Goal: Use online tool/utility

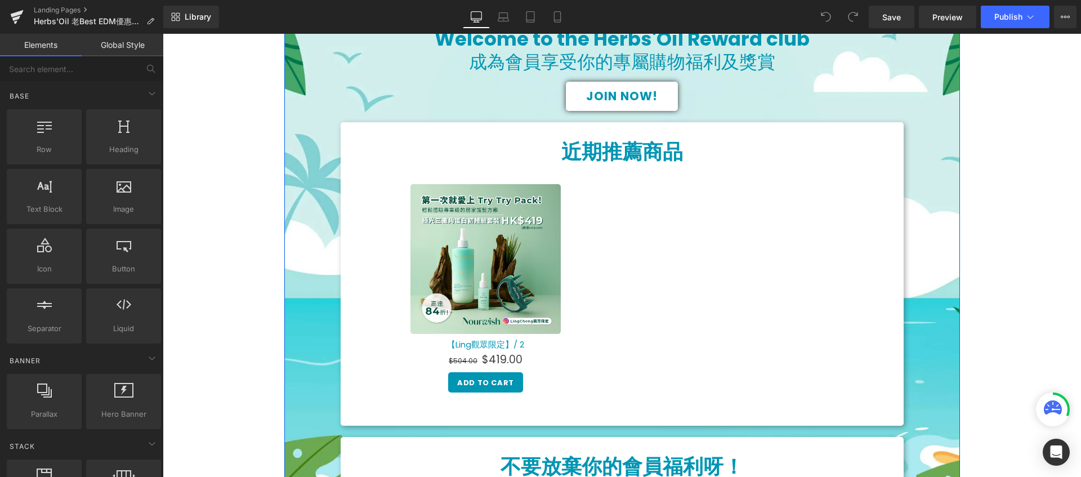
scroll to position [253, 0]
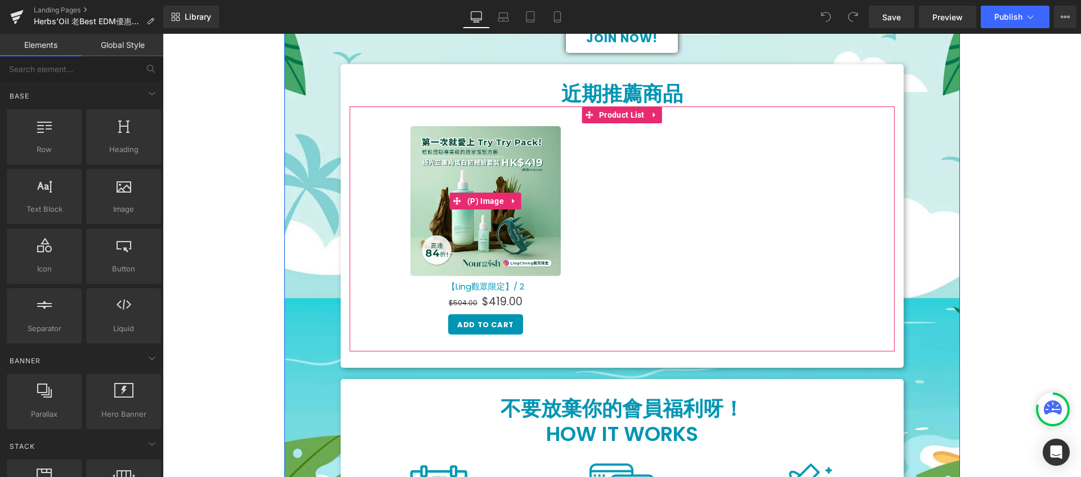
click at [452, 157] on img at bounding box center [485, 201] width 150 height 150
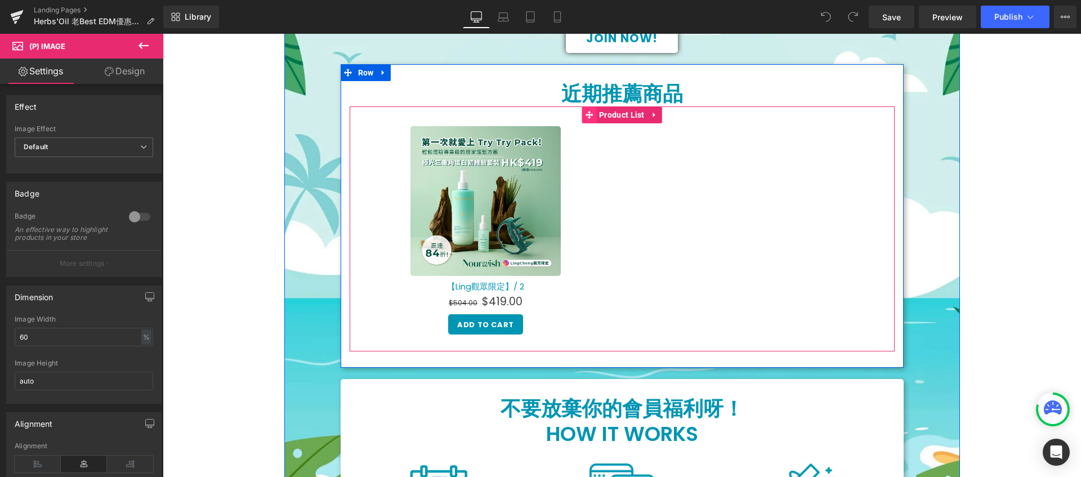
click at [588, 114] on icon at bounding box center [589, 115] width 8 height 8
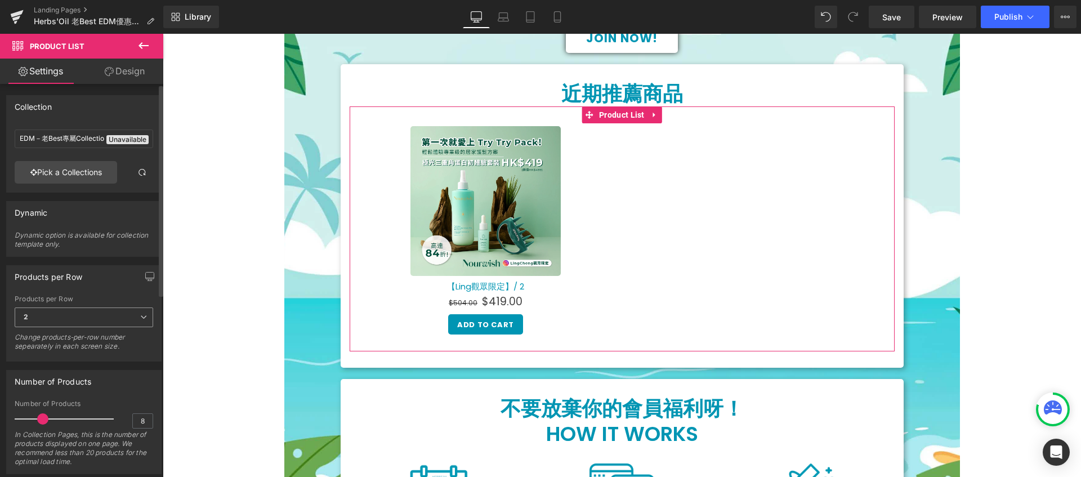
click at [61, 310] on span "2" at bounding box center [84, 317] width 139 height 20
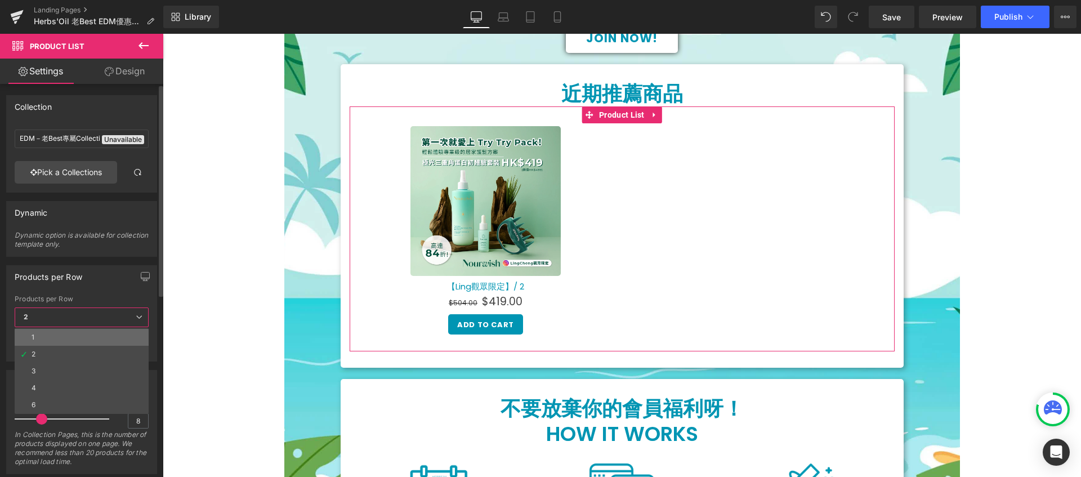
click at [59, 333] on li "1" at bounding box center [82, 337] width 134 height 17
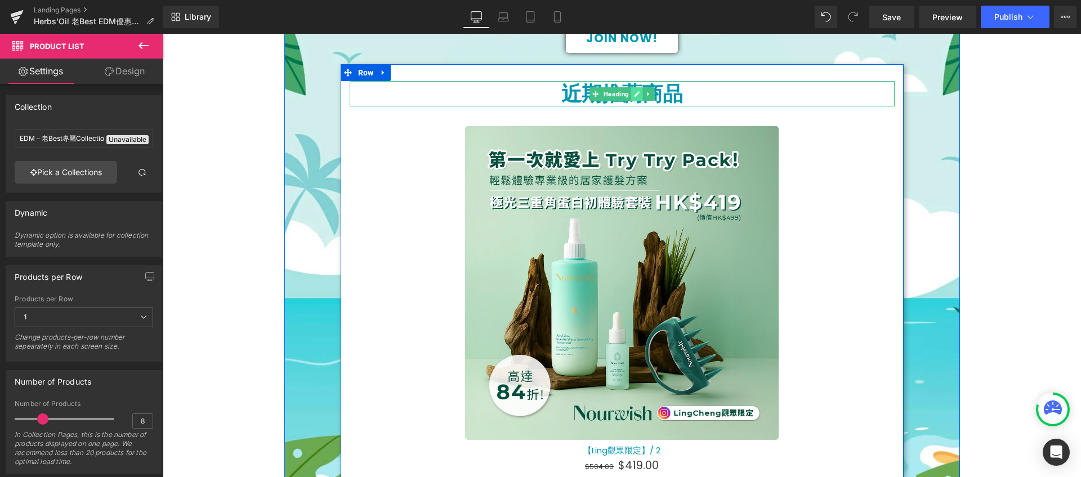
click at [633, 93] on icon at bounding box center [636, 94] width 6 height 7
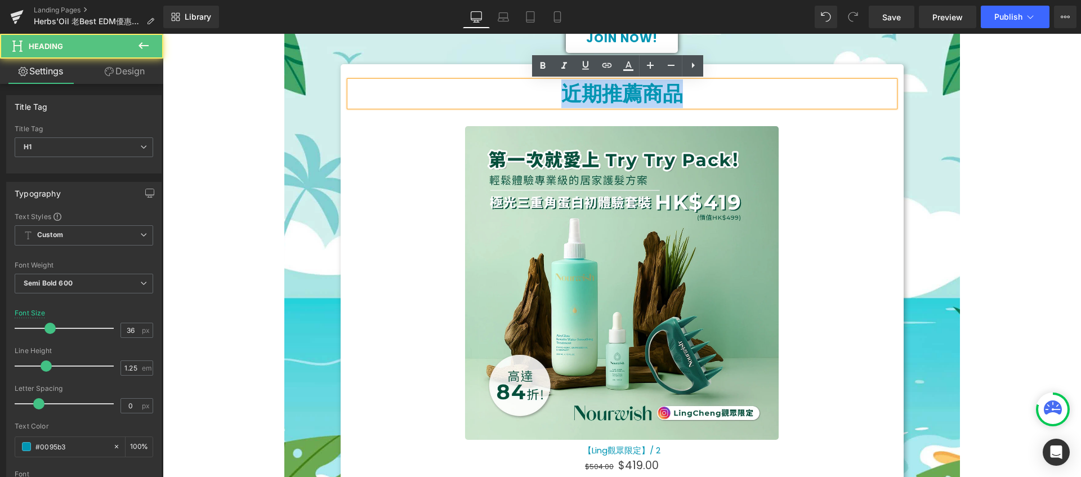
drag, startPoint x: 693, startPoint y: 95, endPoint x: 507, endPoint y: 75, distance: 186.9
click at [507, 75] on div "近期推薦商品 Heading Sale Off (P) Image 【Ling觀眾限定】/ 2 (P) Title $504.00 $419.00 (P) P…" at bounding box center [622, 297] width 563 height 467
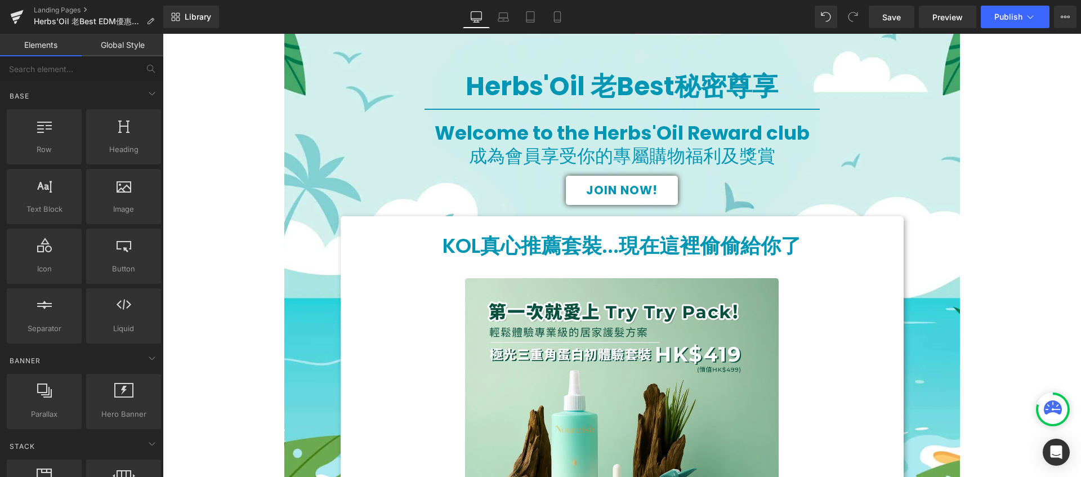
scroll to position [109, 0]
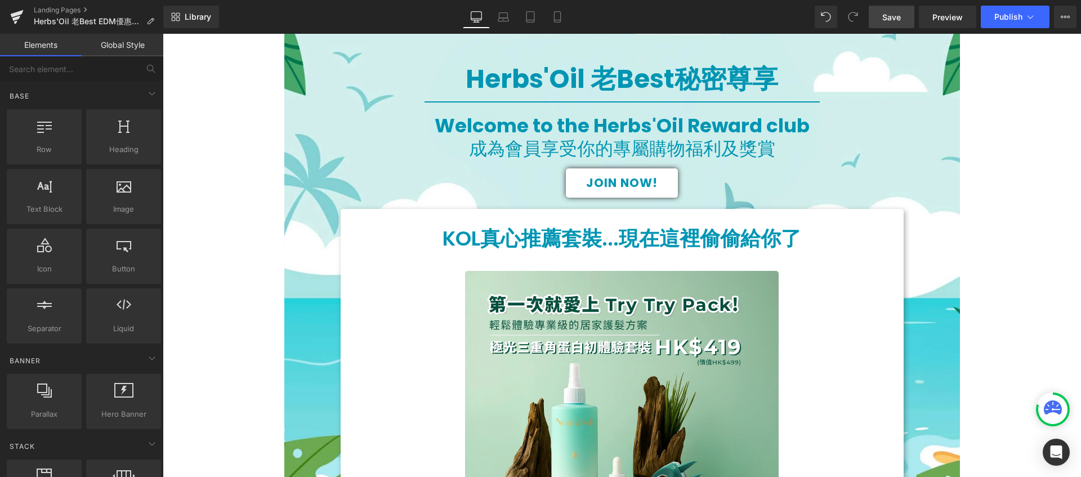
click at [910, 21] on link "Save" at bounding box center [892, 17] width 46 height 23
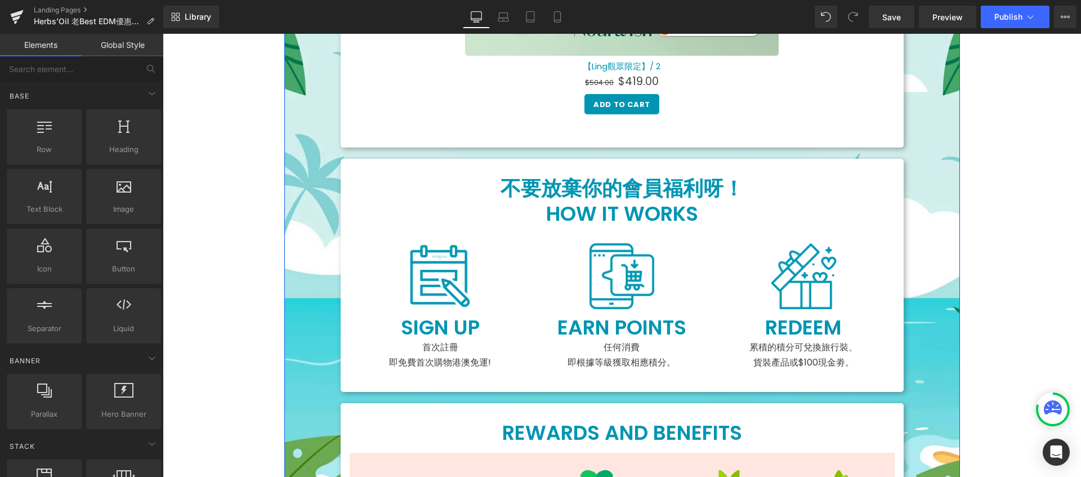
scroll to position [0, 0]
